Goal: Information Seeking & Learning: Check status

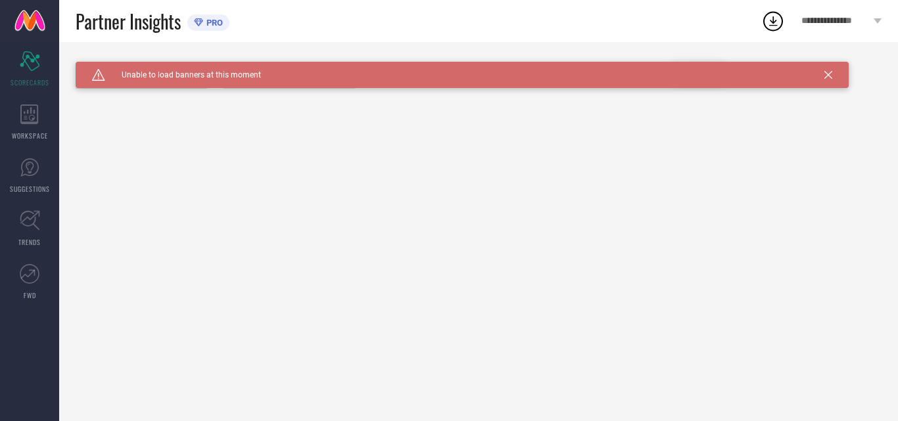
type input "All"
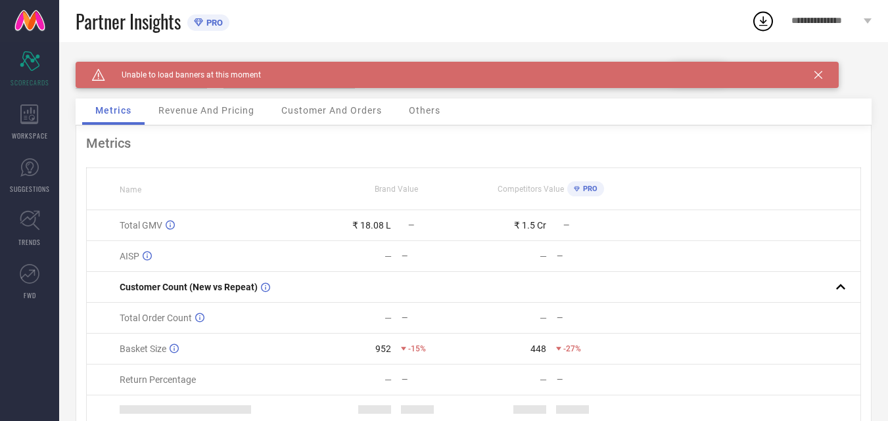
drag, startPoint x: 819, startPoint y: 76, endPoint x: 868, endPoint y: 99, distance: 54.1
click at [818, 76] on icon at bounding box center [819, 75] width 8 height 8
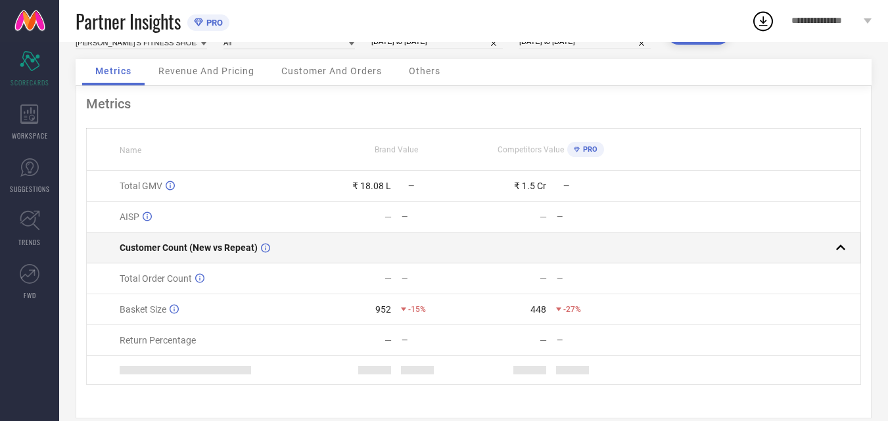
scroll to position [61, 0]
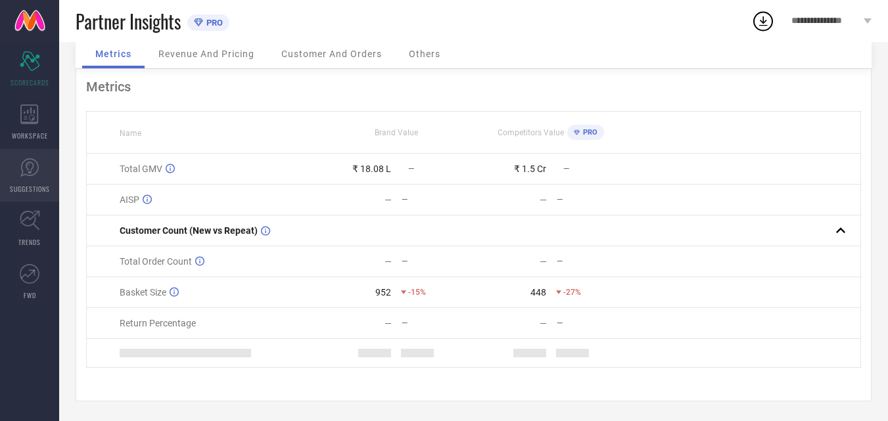
click at [35, 172] on icon at bounding box center [30, 168] width 20 height 20
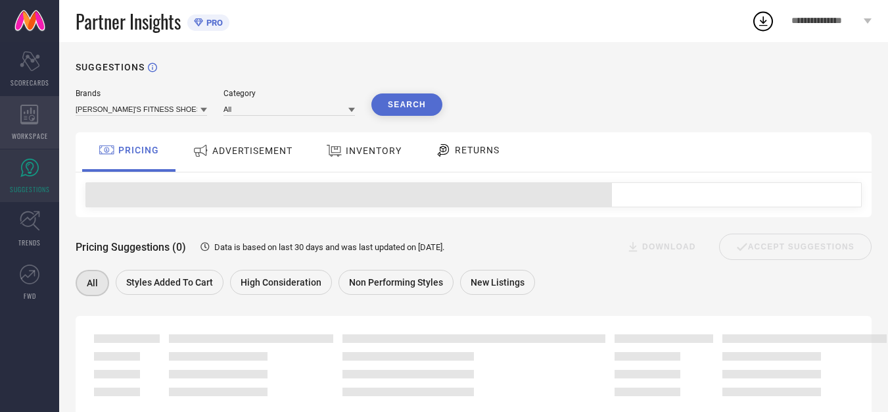
click at [30, 118] on icon at bounding box center [29, 115] width 18 height 20
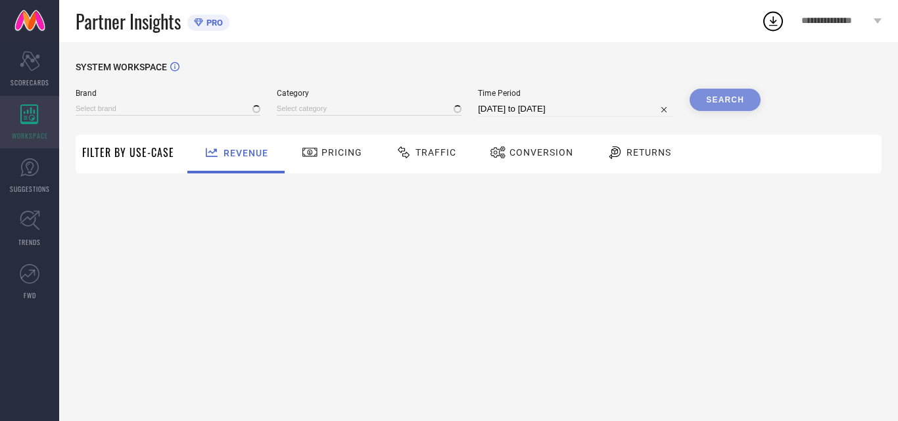
type input "[PERSON_NAME]'S FITNESS SHOES"
type input "All"
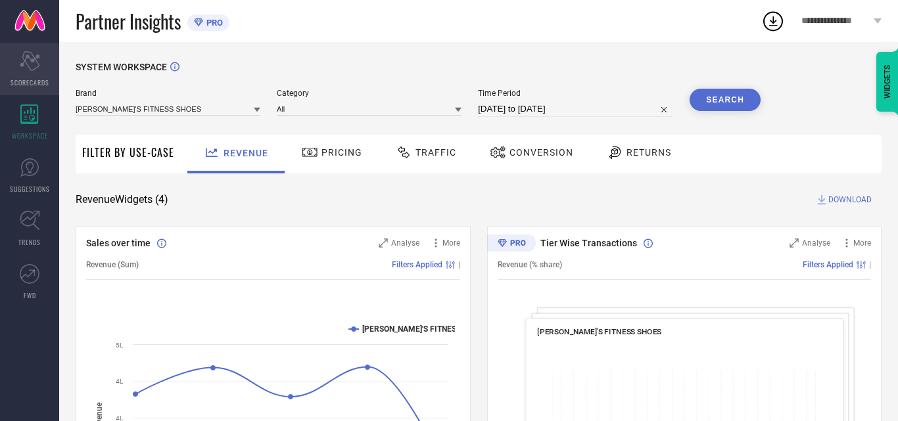
click at [37, 69] on icon "Scorecard" at bounding box center [30, 61] width 20 height 20
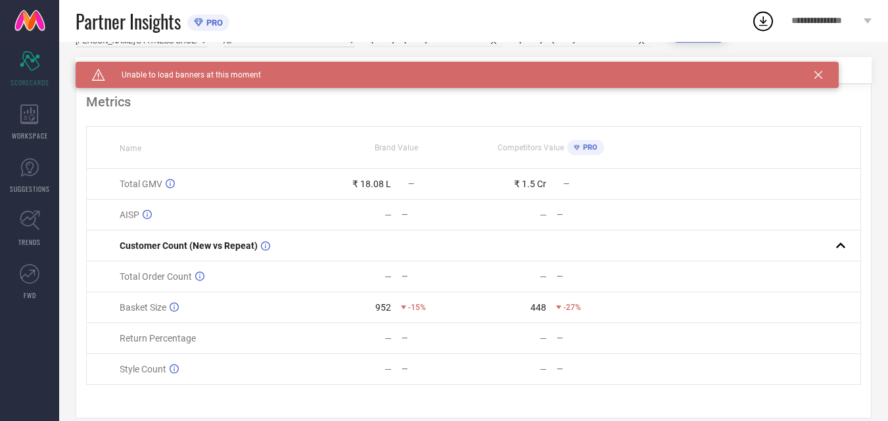
scroll to position [64, 0]
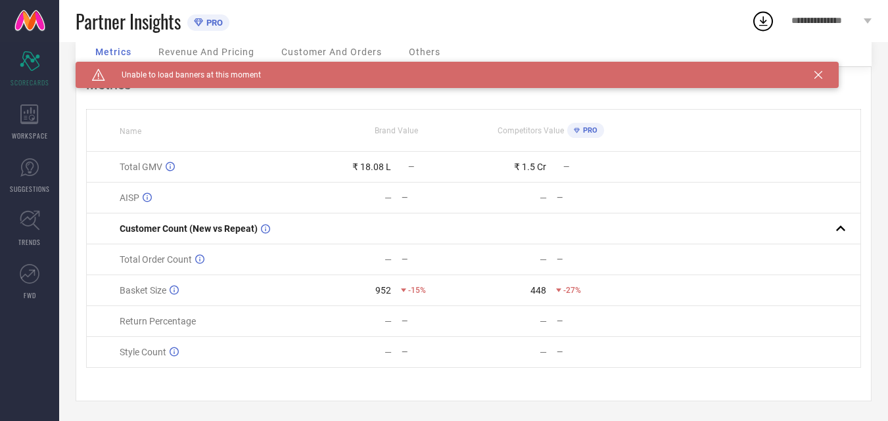
click at [817, 75] on icon at bounding box center [819, 75] width 8 height 8
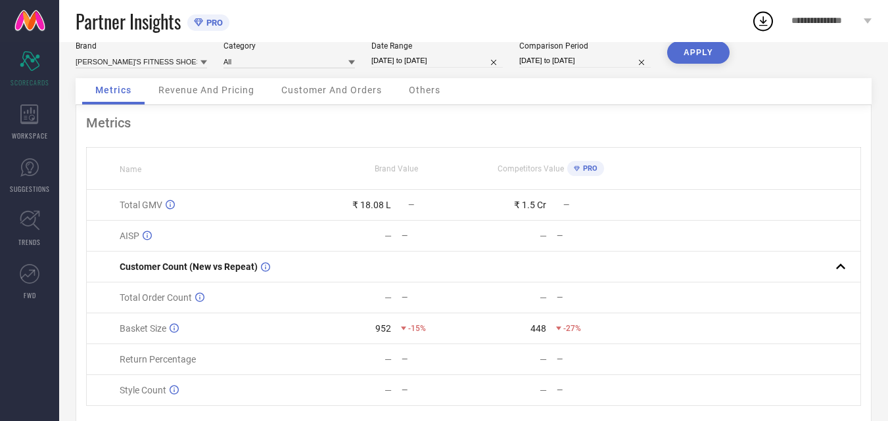
scroll to position [0, 0]
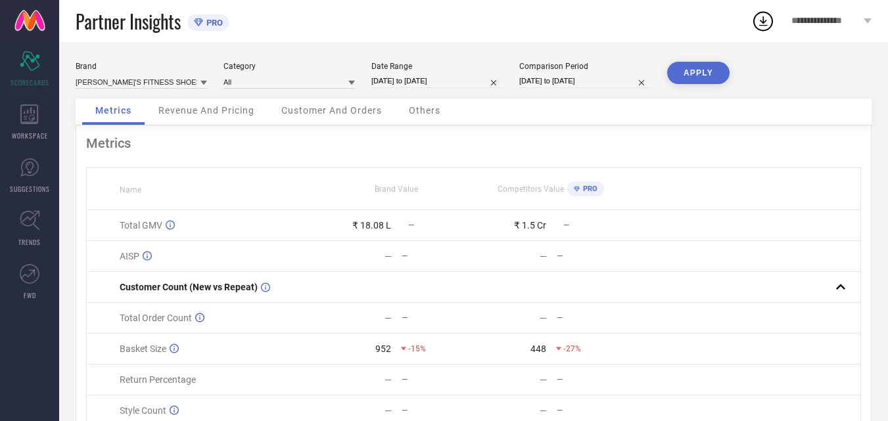
click at [204, 110] on span "Revenue And Pricing" at bounding box center [206, 110] width 96 height 11
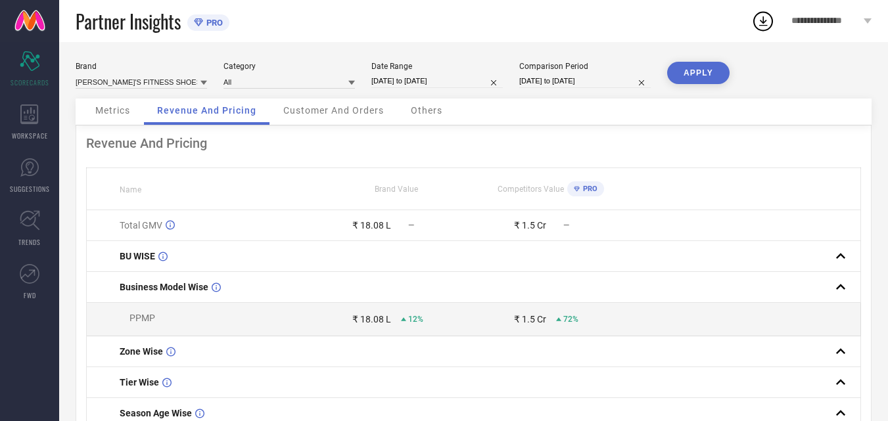
click at [112, 107] on span "Metrics" at bounding box center [112, 110] width 35 height 11
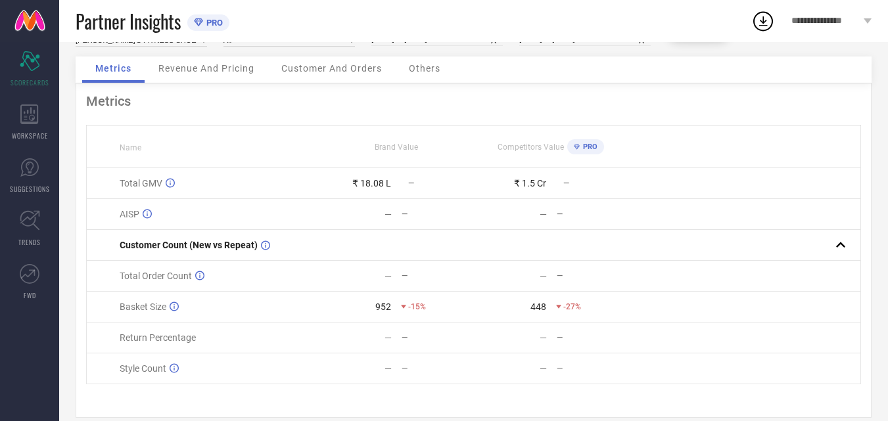
scroll to position [64, 0]
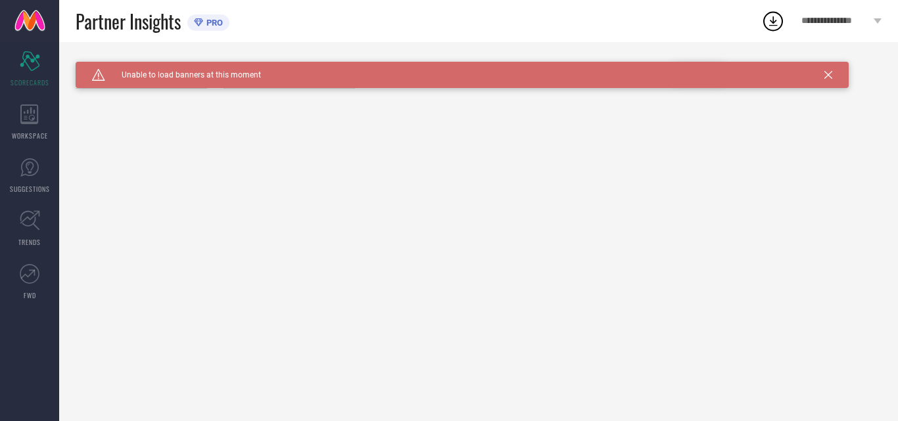
type input "All"
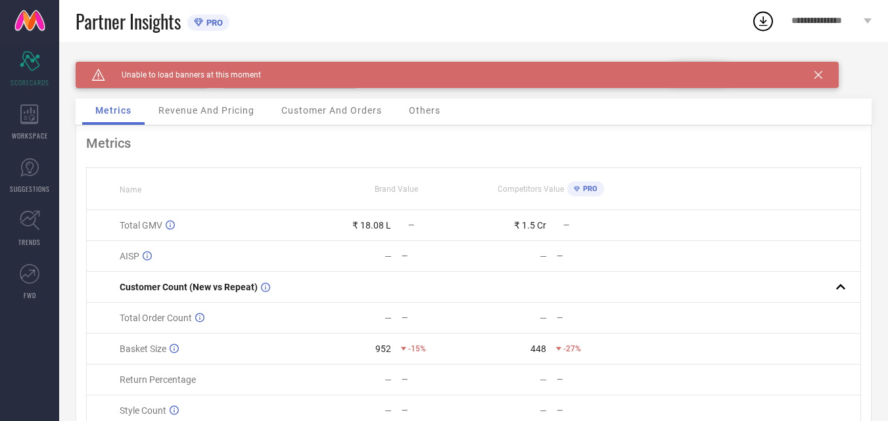
click at [822, 74] on icon at bounding box center [819, 75] width 8 height 8
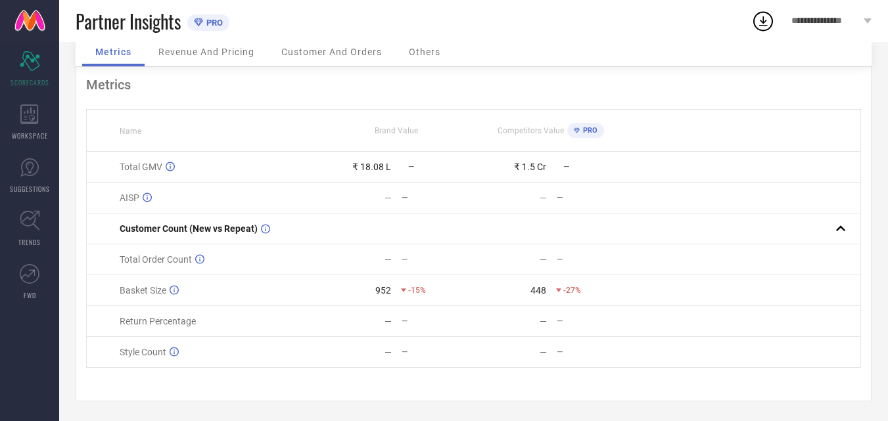
scroll to position [64, 0]
click at [383, 319] on div "—" at bounding box center [355, 321] width 72 height 11
click at [384, 352] on div "—" at bounding box center [355, 352] width 72 height 11
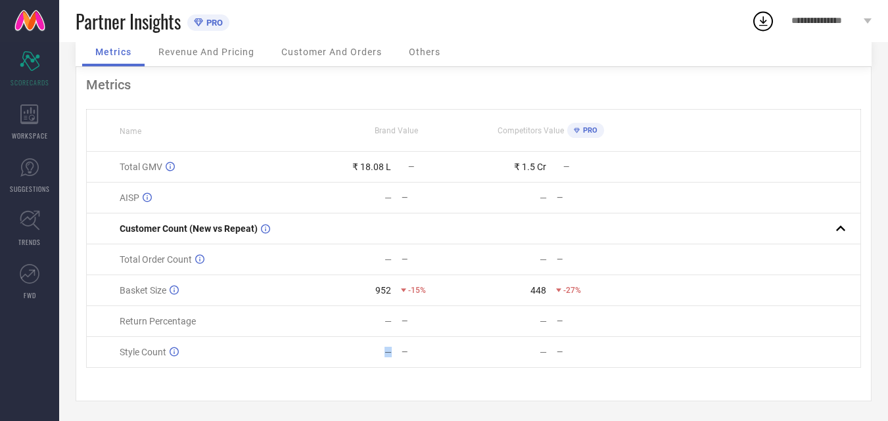
click at [384, 352] on div "—" at bounding box center [355, 352] width 72 height 11
click at [722, 255] on td at bounding box center [744, 260] width 232 height 31
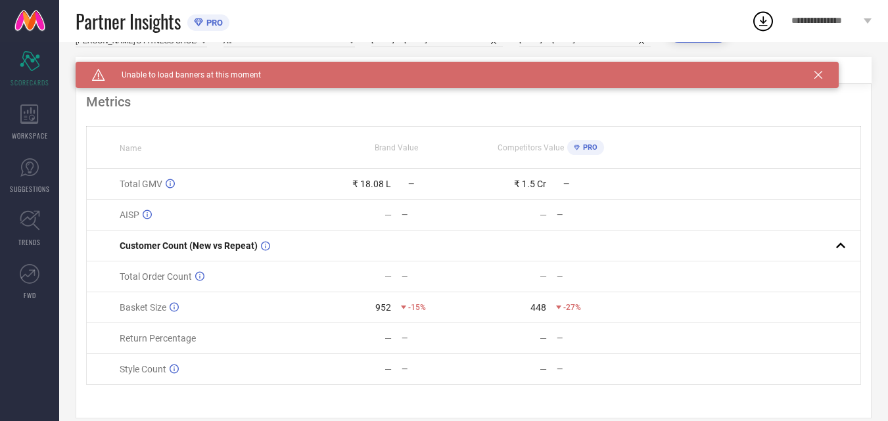
scroll to position [64, 0]
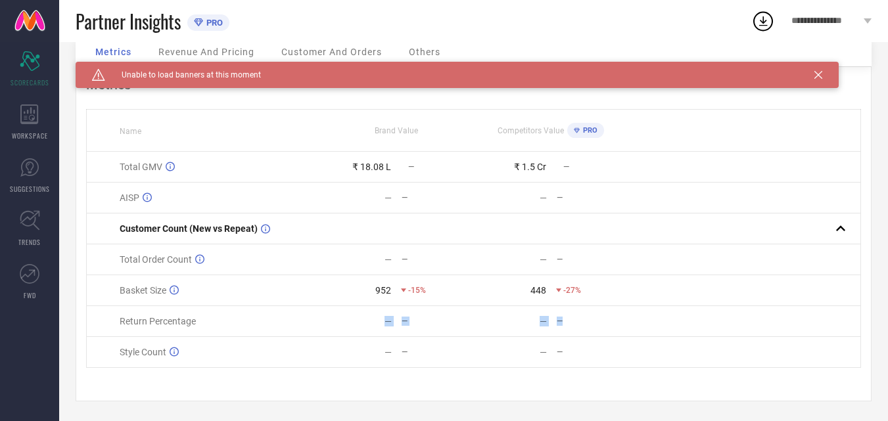
drag, startPoint x: 381, startPoint y: 319, endPoint x: 616, endPoint y: 323, distance: 235.4
click at [616, 323] on tr "Return Percentage — — — —" at bounding box center [474, 321] width 774 height 31
click at [686, 296] on td at bounding box center [744, 290] width 232 height 31
drag, startPoint x: 243, startPoint y: 42, endPoint x: 285, endPoint y: 53, distance: 42.7
click at [242, 47] on span "Revenue And Pricing" at bounding box center [206, 52] width 96 height 11
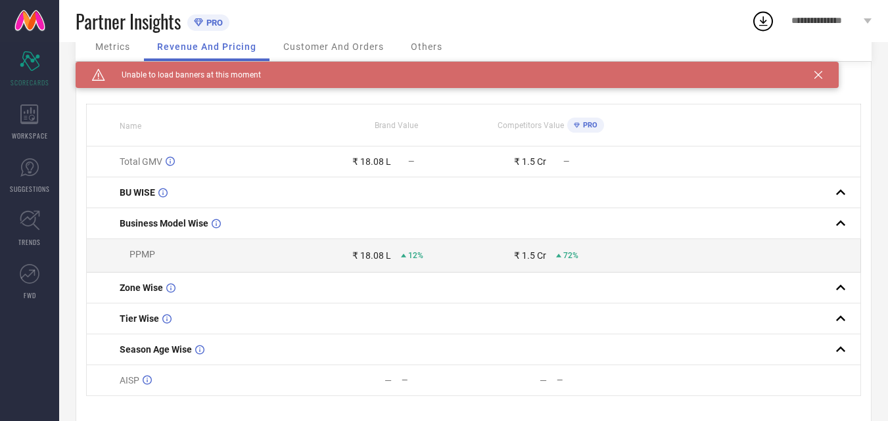
click at [359, 45] on span "Customer And Orders" at bounding box center [333, 46] width 101 height 11
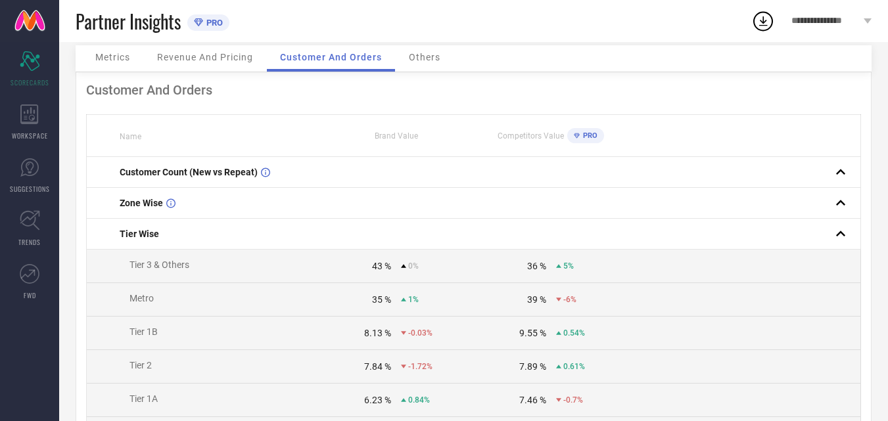
scroll to position [0, 0]
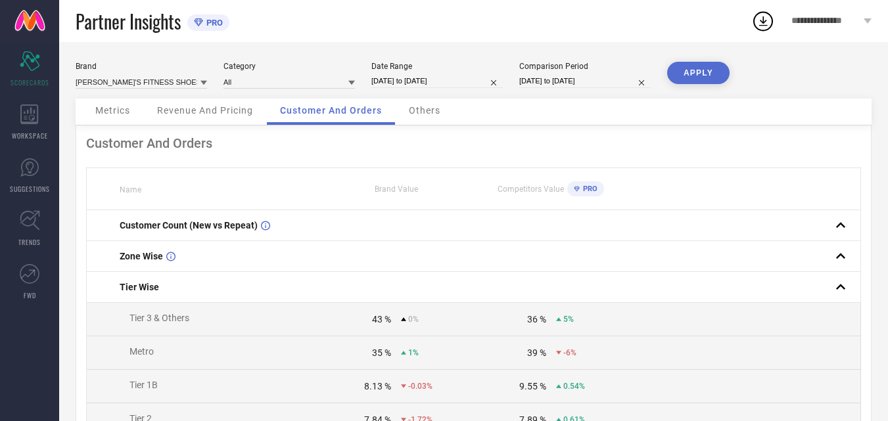
click at [202, 116] on span "Revenue And Pricing" at bounding box center [205, 110] width 96 height 11
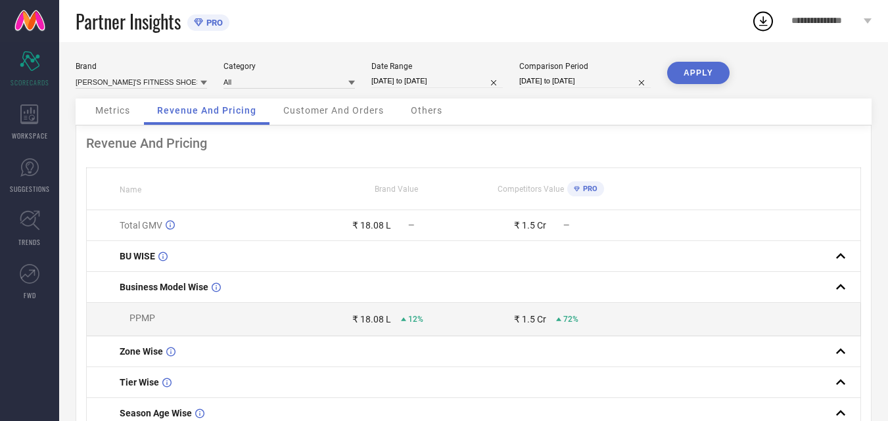
click at [108, 118] on div "Metrics" at bounding box center [112, 112] width 61 height 26
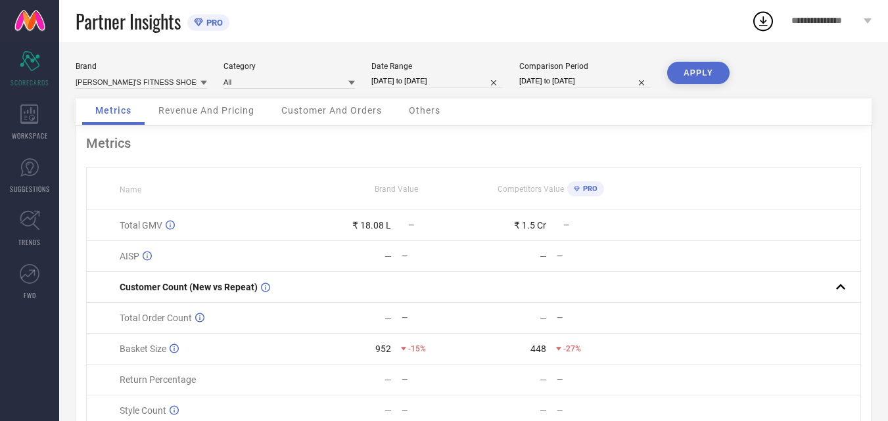
drag, startPoint x: 203, startPoint y: 114, endPoint x: 318, endPoint y: 138, distance: 116.9
click at [202, 113] on span "Revenue And Pricing" at bounding box center [206, 110] width 96 height 11
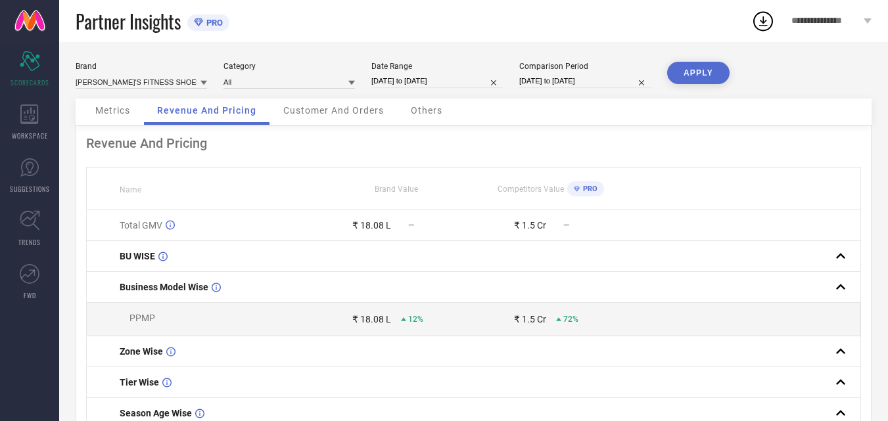
click at [337, 117] on div "Customer And Orders" at bounding box center [333, 112] width 127 height 26
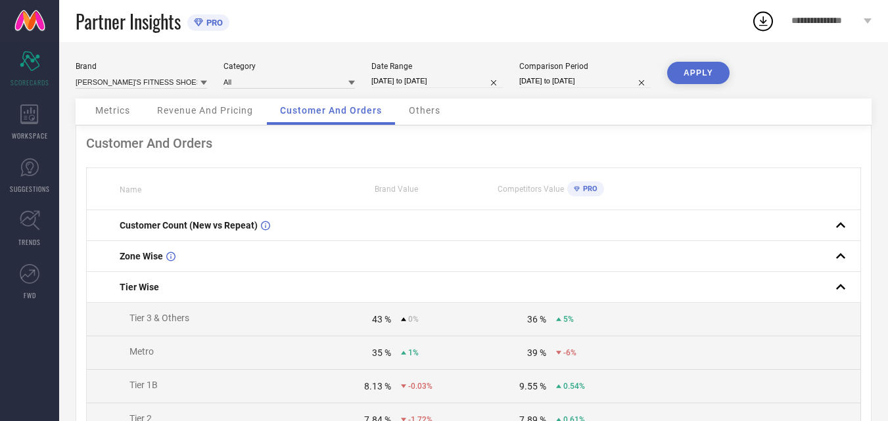
click at [421, 109] on span "Others" at bounding box center [425, 110] width 32 height 11
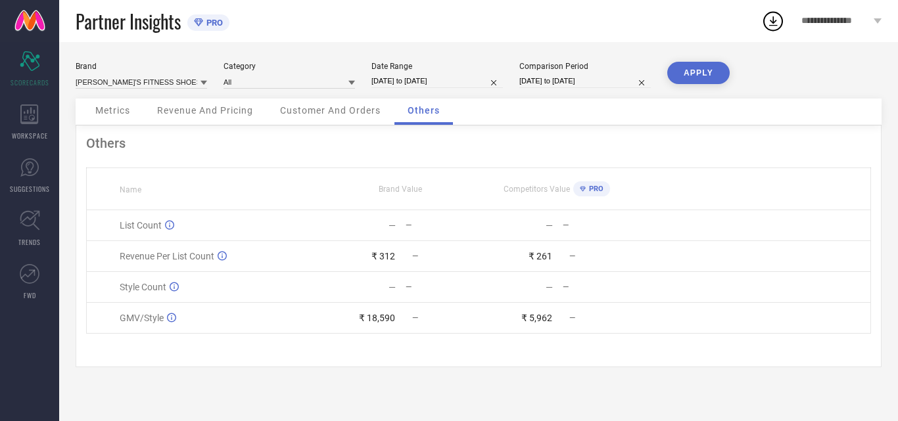
click at [106, 112] on span "Metrics" at bounding box center [112, 110] width 35 height 11
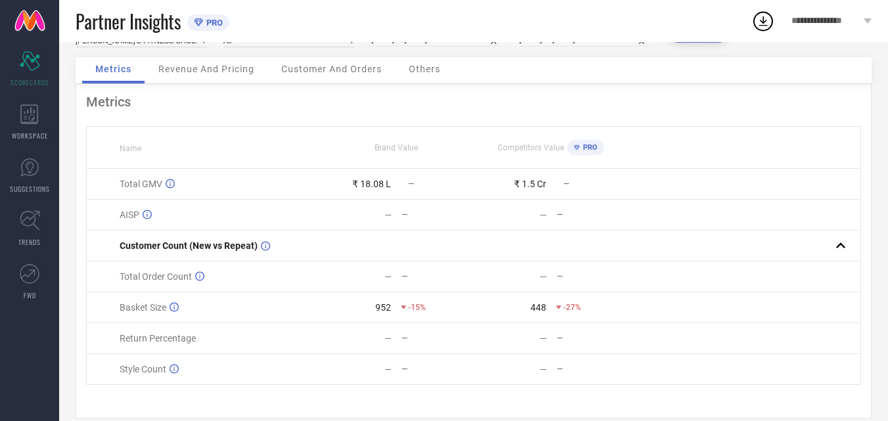
scroll to position [64, 0]
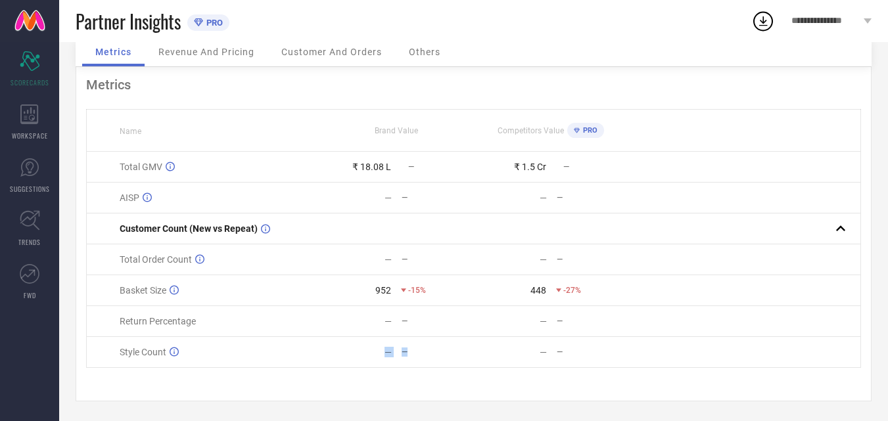
drag, startPoint x: 387, startPoint y: 350, endPoint x: 397, endPoint y: 335, distance: 18.1
click at [440, 350] on div "— —" at bounding box center [396, 352] width 154 height 11
click at [34, 277] on icon at bounding box center [30, 274] width 20 height 20
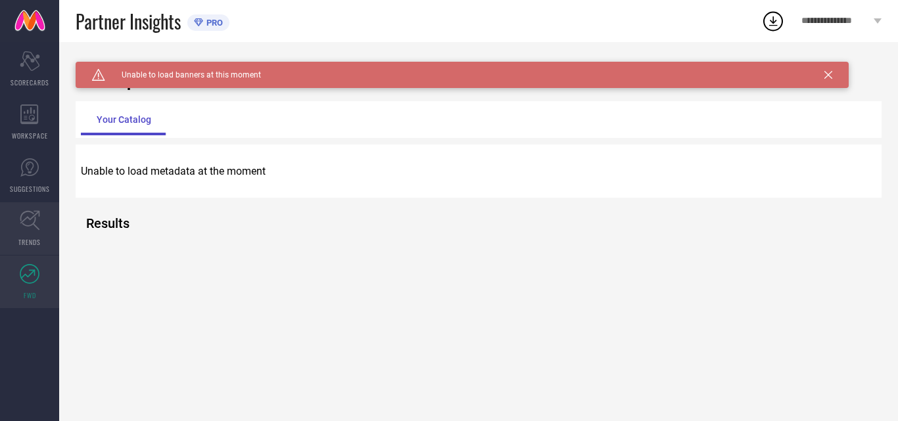
click at [30, 222] on icon at bounding box center [30, 220] width 20 height 20
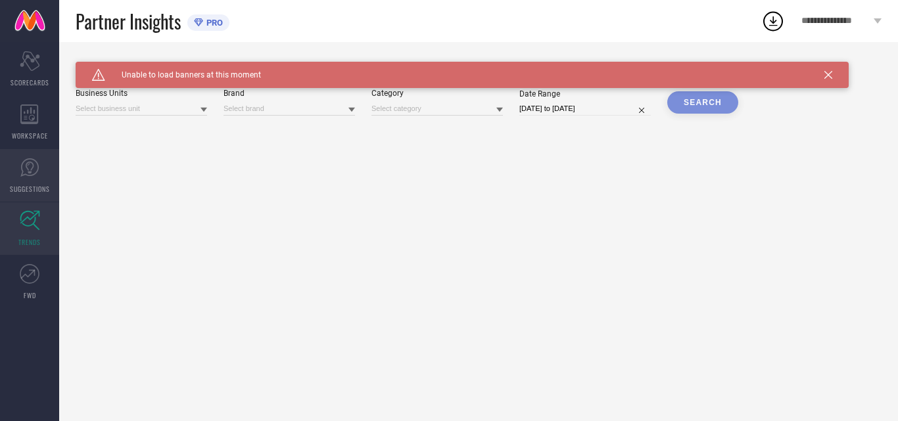
click at [26, 168] on icon at bounding box center [30, 168] width 20 height 20
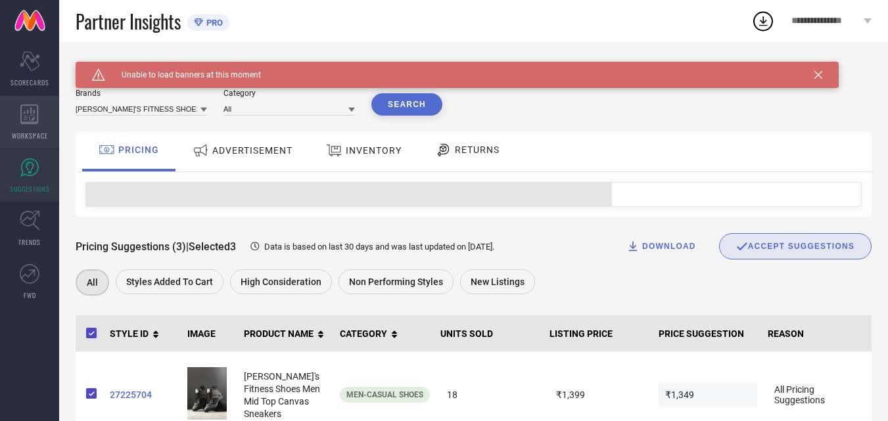
click at [26, 108] on icon at bounding box center [29, 115] width 18 height 20
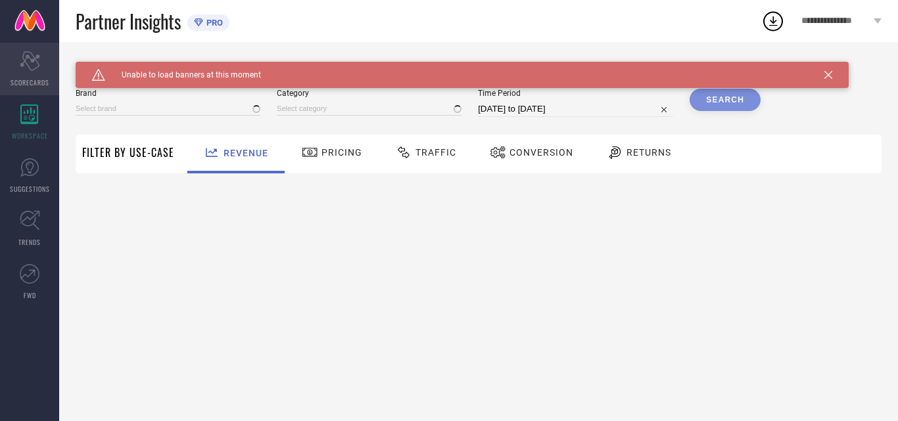
type input "[PERSON_NAME]'S FITNESS SHOES"
type input "All"
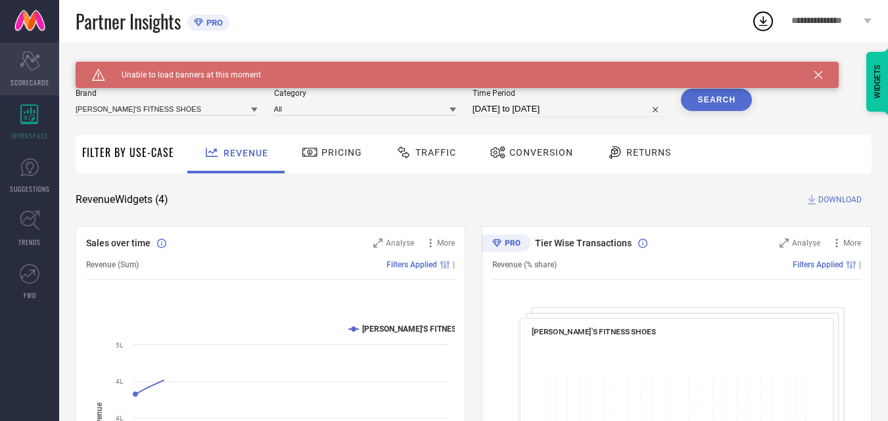
click at [22, 70] on icon "Scorecard" at bounding box center [30, 61] width 20 height 20
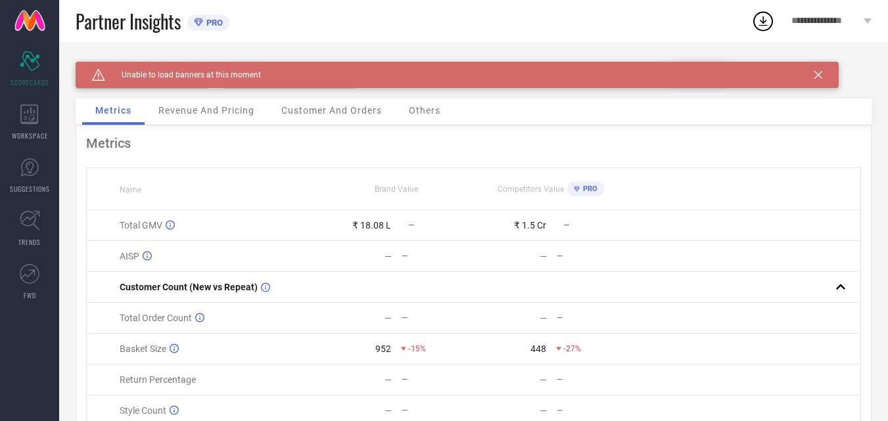
click at [816, 73] on icon at bounding box center [819, 75] width 8 height 8
